Goal: Task Accomplishment & Management: Use online tool/utility

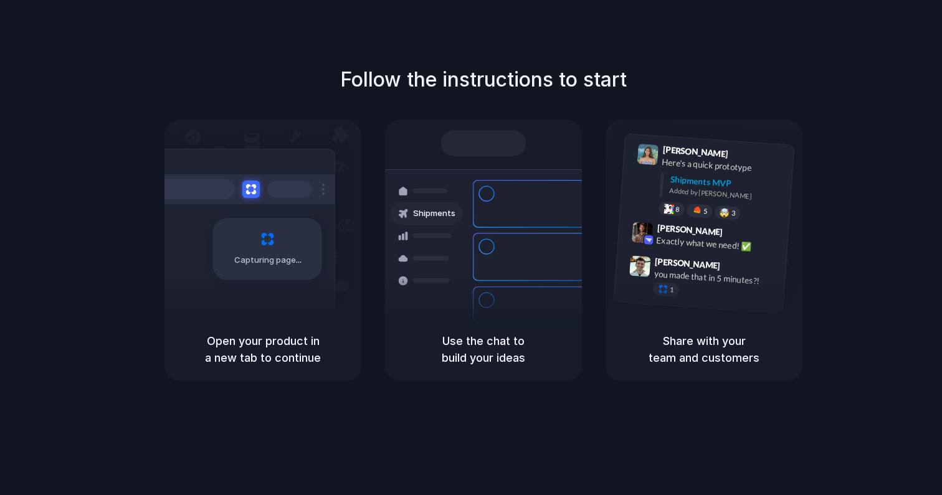
click at [437, 462] on div "Follow the instructions to start Capturing page Open your product in a new tab …" at bounding box center [483, 260] width 967 height 520
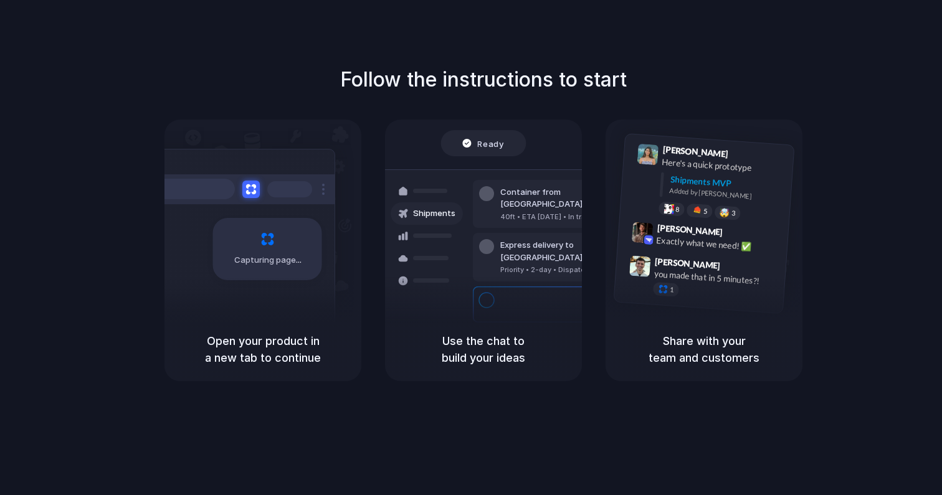
click at [267, 395] on div "Follow the instructions to start Capturing page Open your product in a new tab …" at bounding box center [483, 260] width 967 height 520
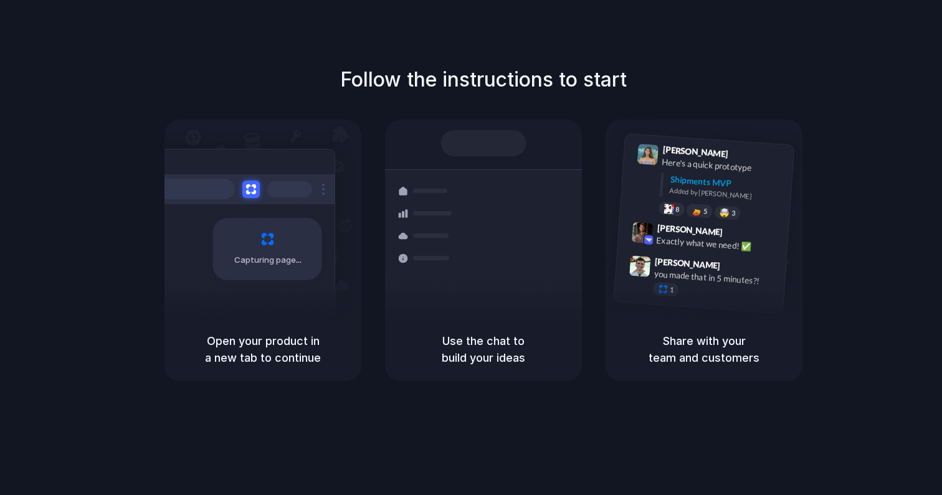
click at [280, 304] on div "Capturing page" at bounding box center [241, 244] width 188 height 191
click at [277, 340] on h5 "Open your product in a new tab to continue" at bounding box center [262, 350] width 167 height 34
click at [670, 348] on h5 "Share with your team and customers" at bounding box center [704, 350] width 167 height 34
click at [268, 334] on h5 "Open your product in a new tab to continue" at bounding box center [262, 350] width 167 height 34
